Goal: Transaction & Acquisition: Purchase product/service

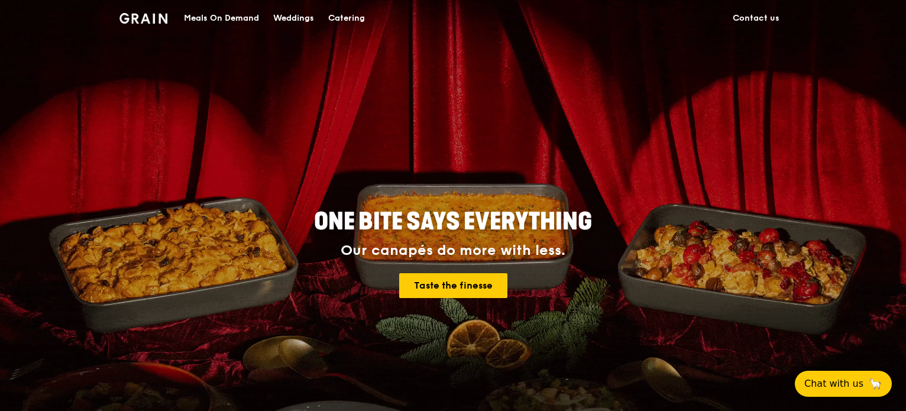
click at [220, 18] on div "Meals On Demand" at bounding box center [221, 18] width 75 height 35
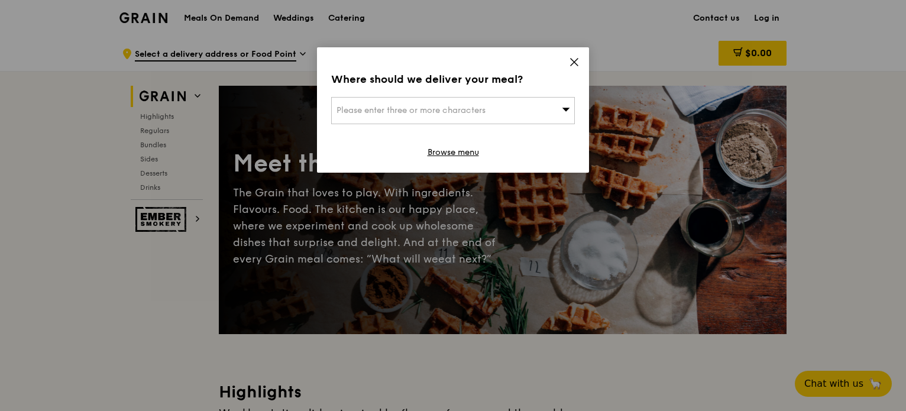
click at [381, 113] on span "Please enter three or more characters" at bounding box center [410, 110] width 149 height 10
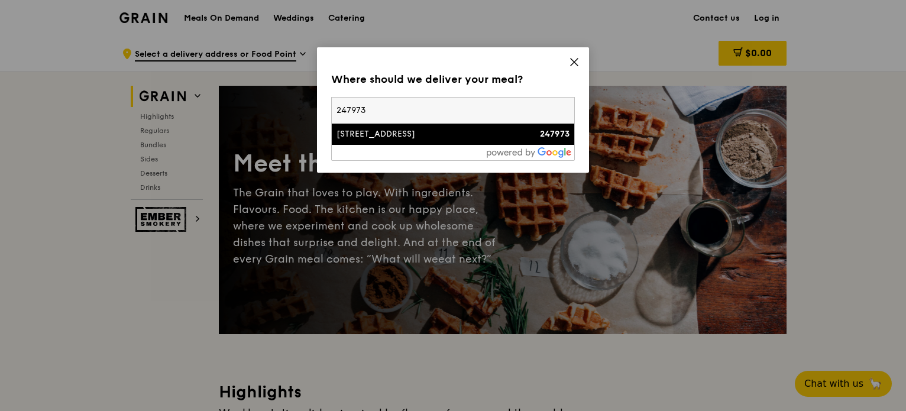
type input "247973"
click at [407, 129] on div "[STREET_ADDRESS]" at bounding box center [423, 134] width 175 height 12
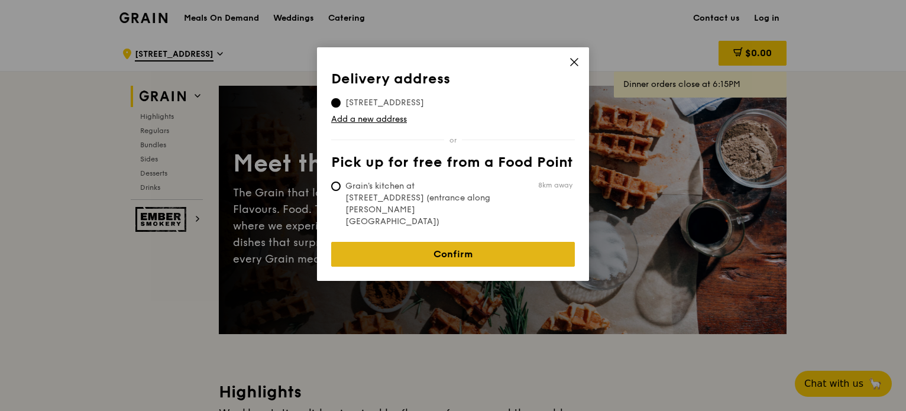
click at [473, 242] on link "Confirm" at bounding box center [453, 254] width 244 height 25
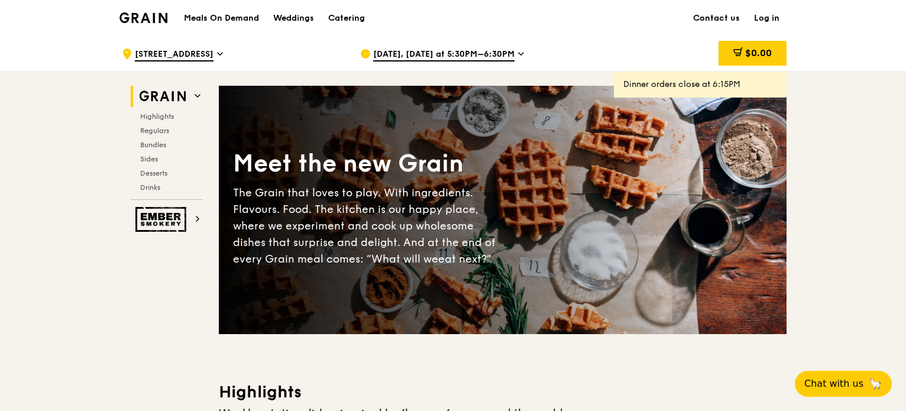
click at [434, 54] on span "[DATE], [DATE] at 5:30PM–6:30PM" at bounding box center [443, 54] width 141 height 13
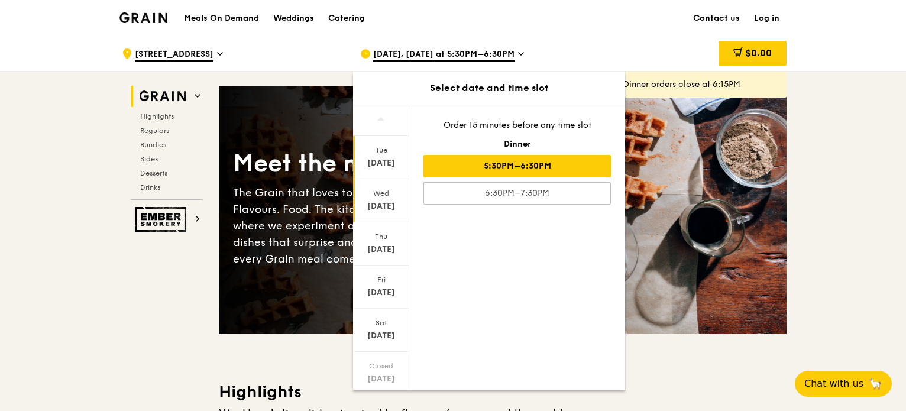
click at [372, 206] on div "[DATE]" at bounding box center [381, 206] width 53 height 12
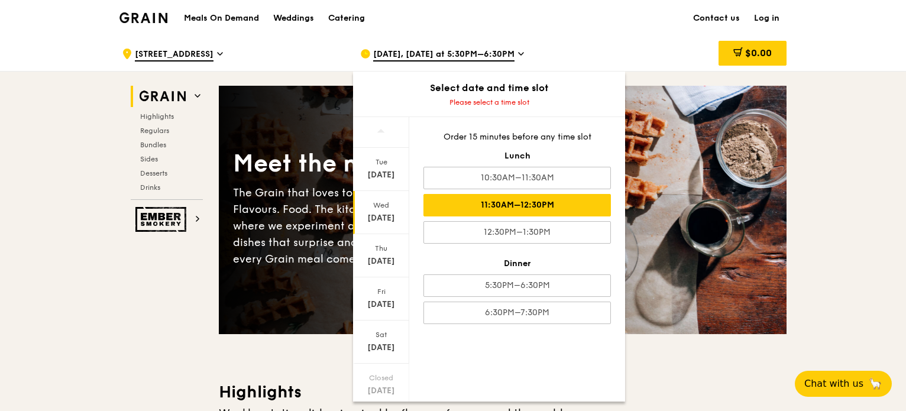
click at [499, 205] on div "11:30AM–12:30PM" at bounding box center [516, 205] width 187 height 22
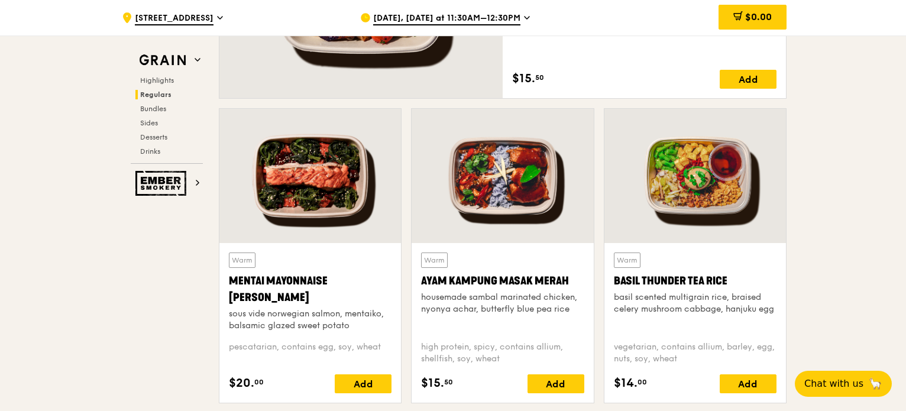
scroll to position [887, 0]
